Goal: Information Seeking & Learning: Learn about a topic

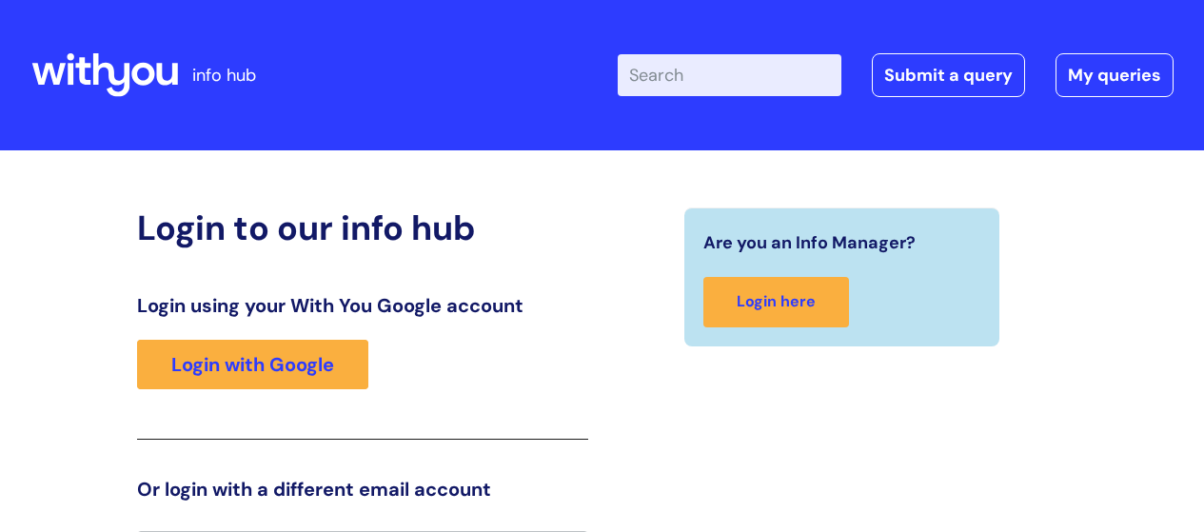
scroll to position [42, 0]
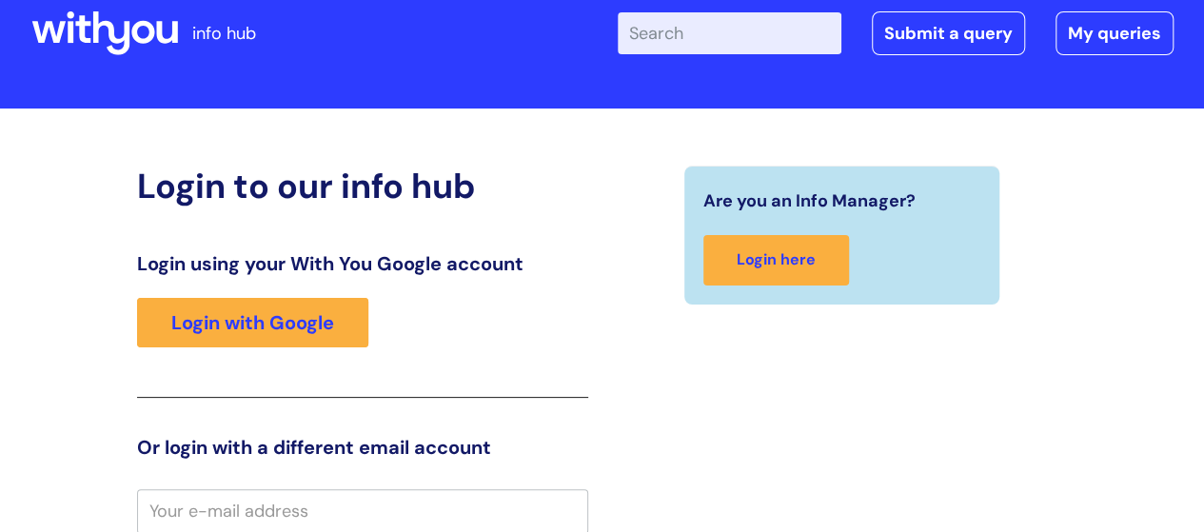
click at [672, 31] on input "Enter your search term here..." at bounding box center [730, 33] width 224 height 42
type input "flexible working request"
click button "Search" at bounding box center [0, 0] width 0 height 0
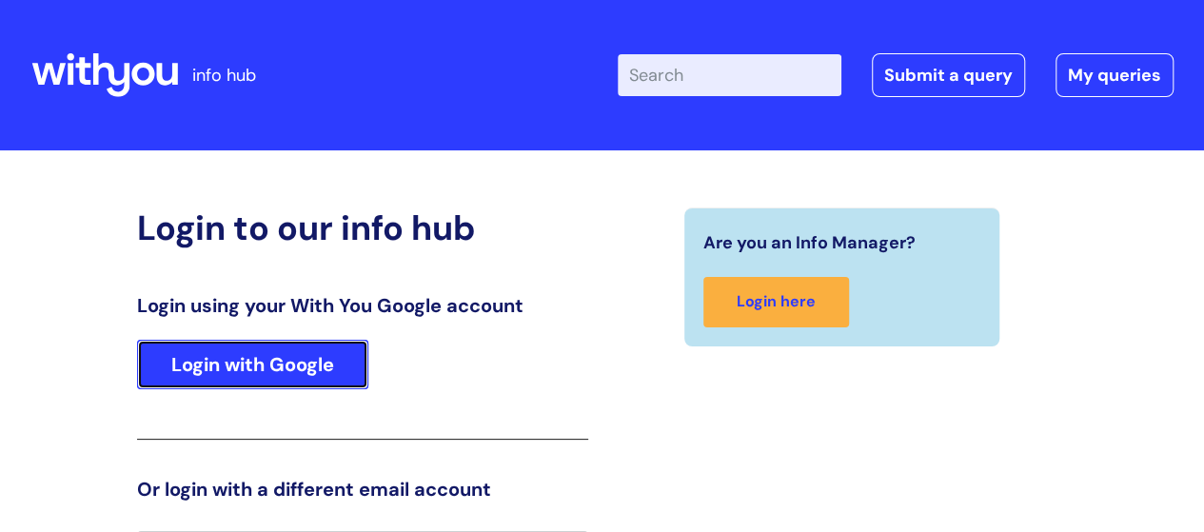
click at [248, 366] on link "Login with Google" at bounding box center [252, 364] width 231 height 49
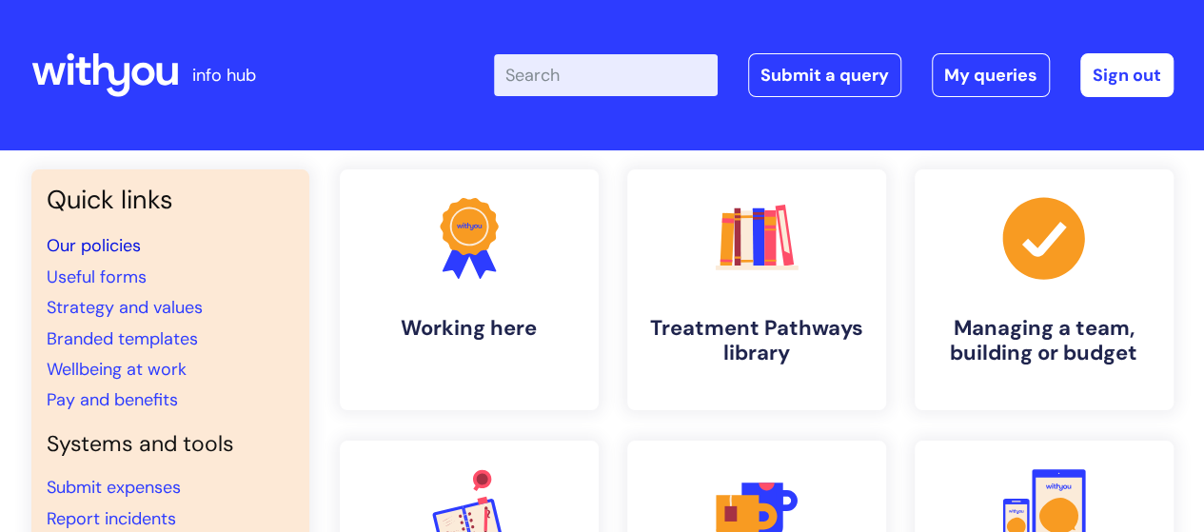
click at [91, 243] on link "Our policies" at bounding box center [94, 245] width 94 height 23
